Goal: Information Seeking & Learning: Learn about a topic

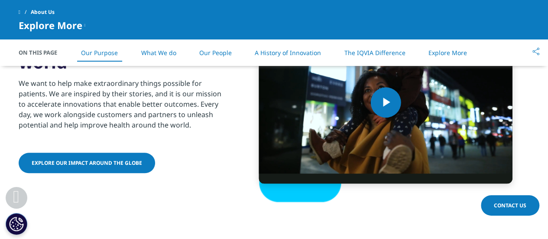
scroll to position [410, 0]
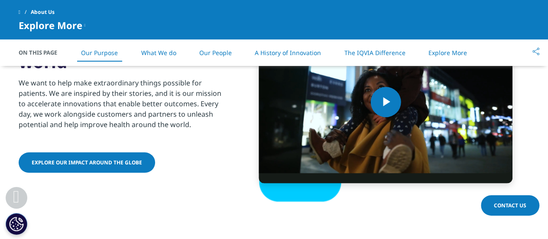
click at [141, 53] on link "What We do" at bounding box center [158, 53] width 35 height 8
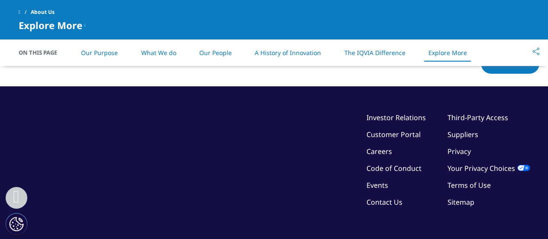
scroll to position [2267, 0]
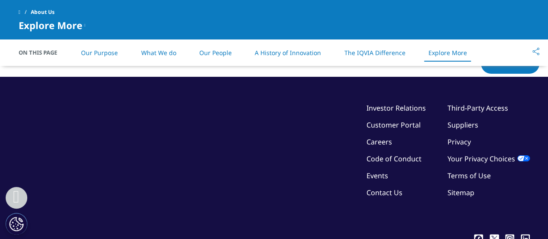
click at [217, 55] on link "Our People" at bounding box center [215, 53] width 32 height 8
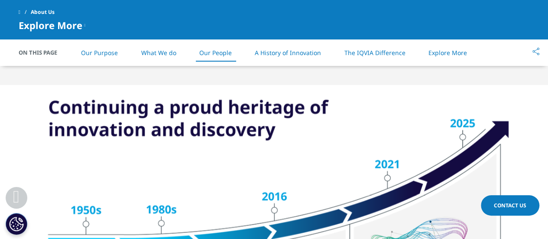
scroll to position [1034, 0]
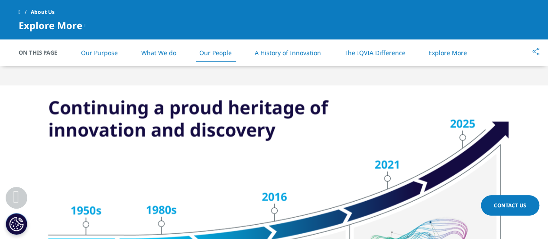
scroll to position [634, 0]
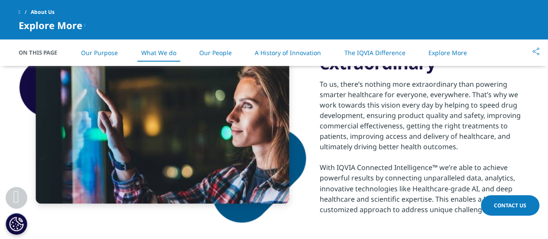
scroll to position [410, 0]
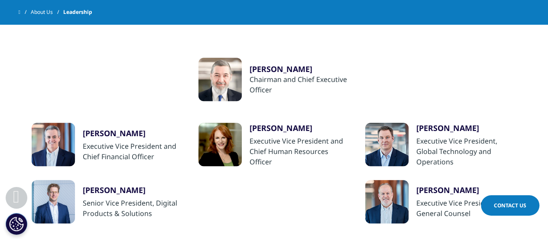
scroll to position [216, 0]
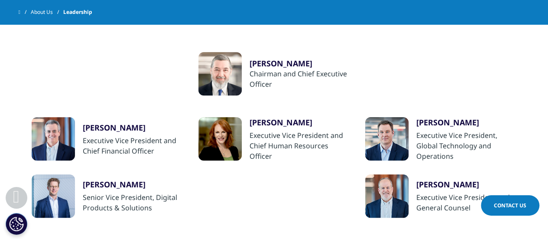
click at [260, 61] on div "Ari Bousbib" at bounding box center [300, 63] width 101 height 10
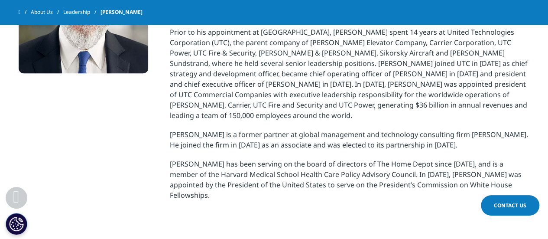
scroll to position [281, 0]
